Goal: Transaction & Acquisition: Purchase product/service

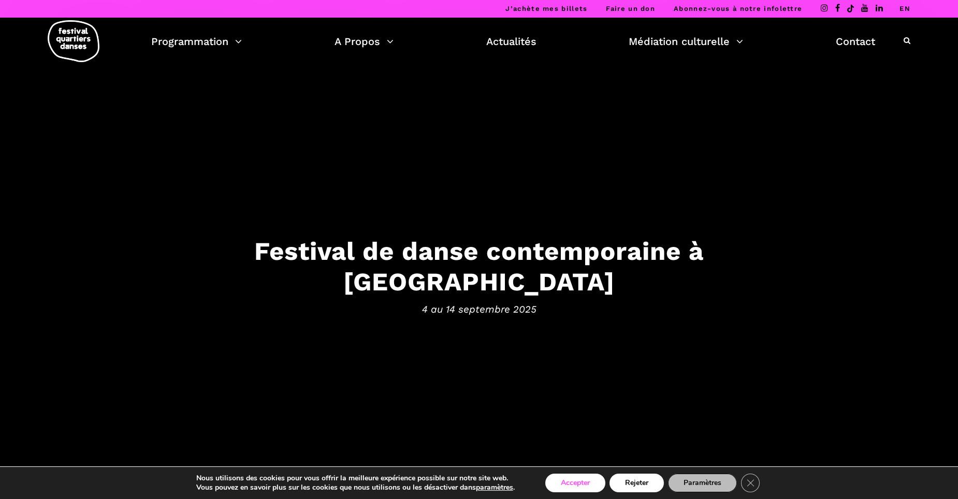
click at [593, 481] on button "Accepter" at bounding box center [575, 483] width 60 height 19
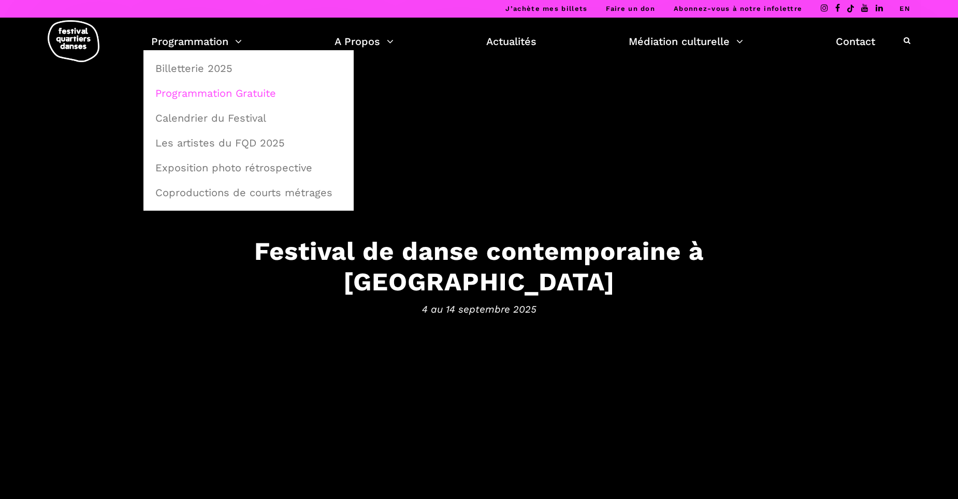
click at [192, 95] on link "Programmation Gratuite" at bounding box center [248, 93] width 199 height 24
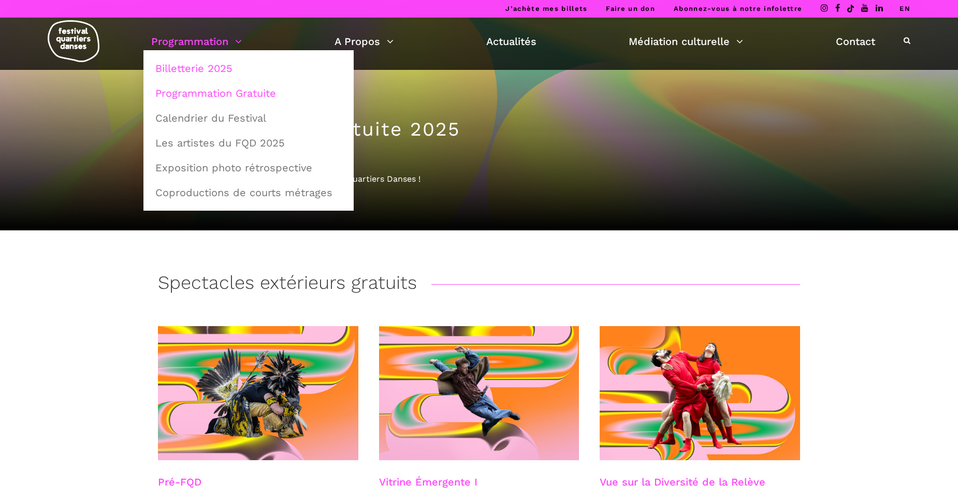
click at [179, 68] on link "Billetterie 2025" at bounding box center [248, 68] width 199 height 24
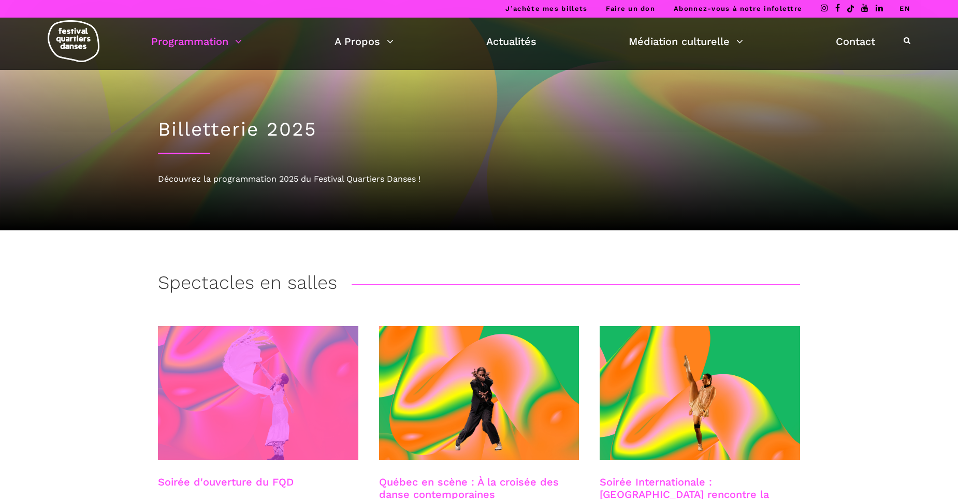
click at [218, 389] on span at bounding box center [258, 393] width 200 height 134
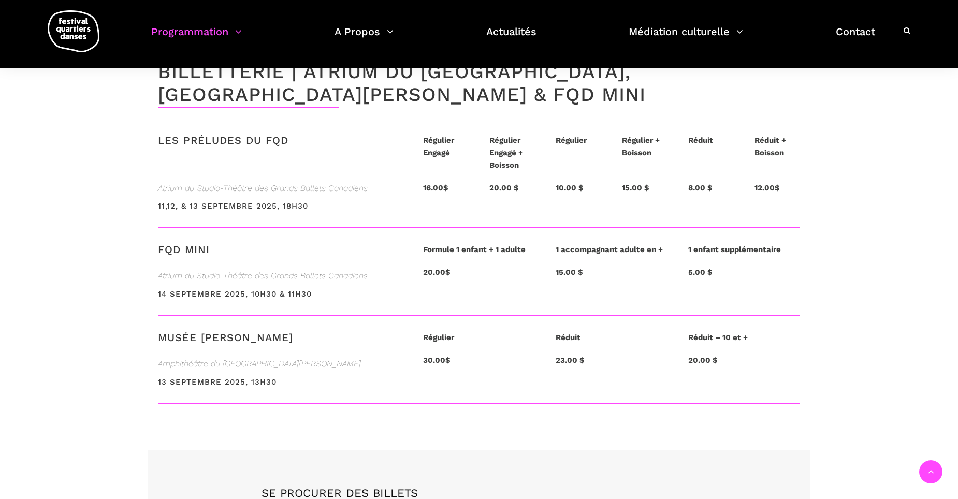
scroll to position [2485, 0]
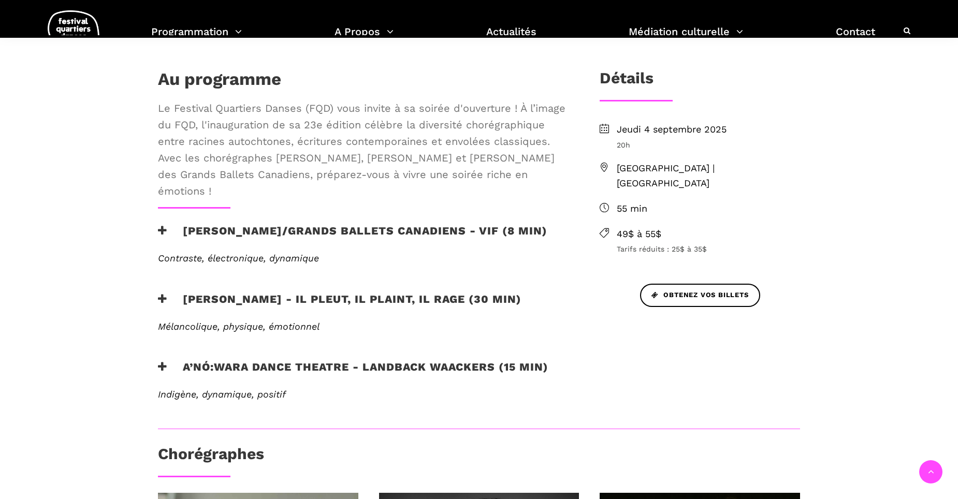
scroll to position [311, 0]
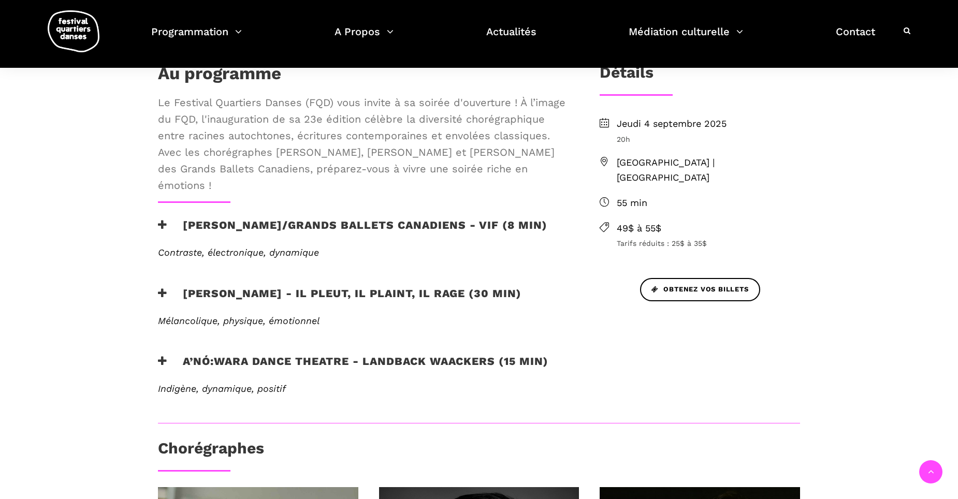
click at [167, 219] on icon at bounding box center [162, 224] width 9 height 11
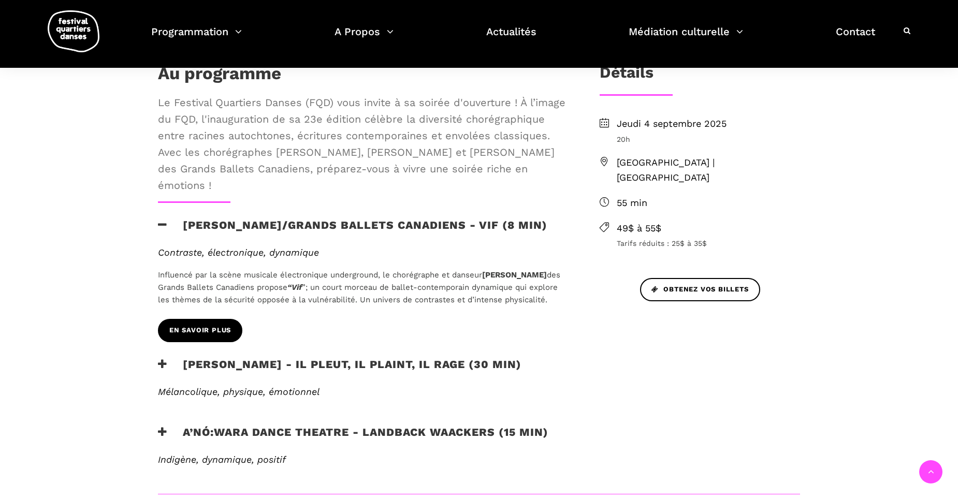
click at [217, 336] on span "En savoir plus" at bounding box center [200, 330] width 62 height 11
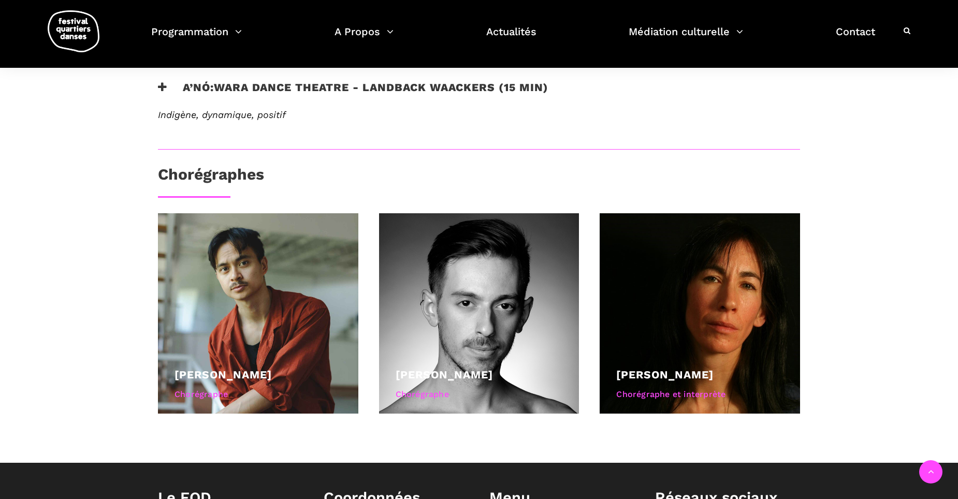
scroll to position [725, 0]
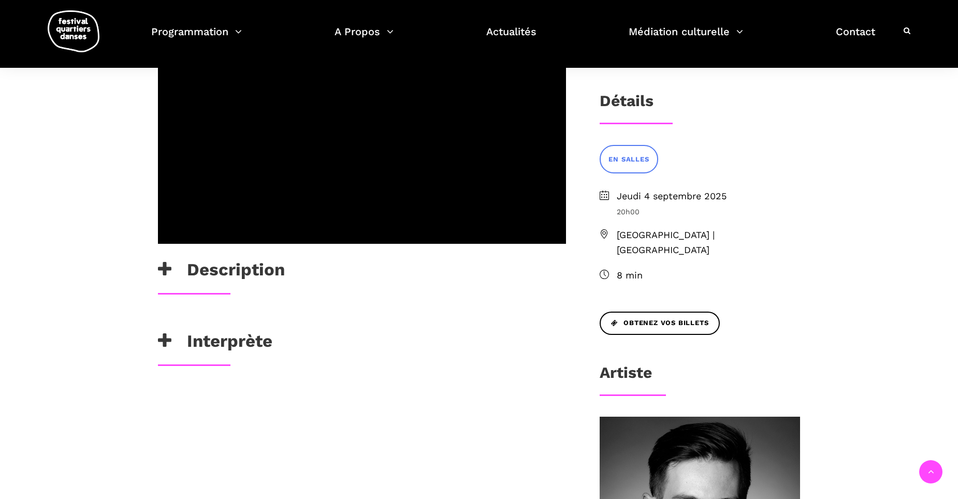
scroll to position [362, 0]
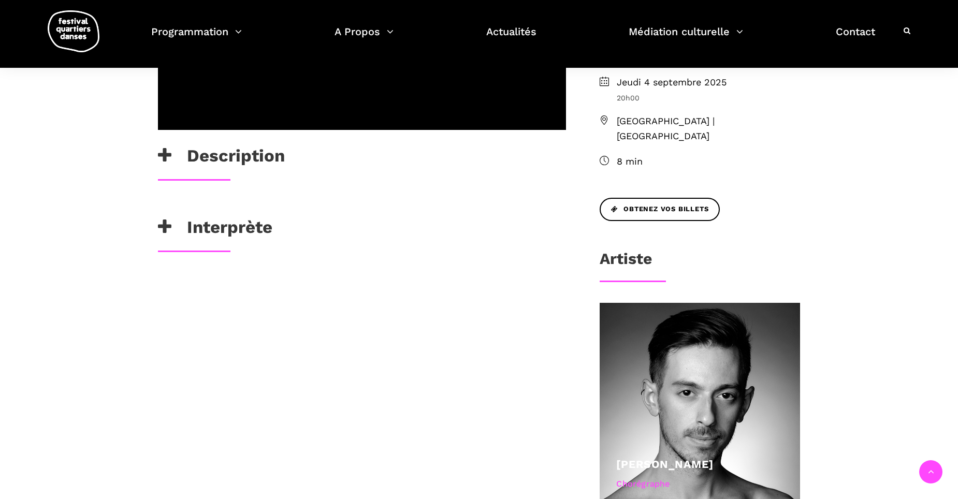
click at [214, 236] on h3 "Interprète" at bounding box center [215, 230] width 114 height 26
